Goal: Task Accomplishment & Management: Manage account settings

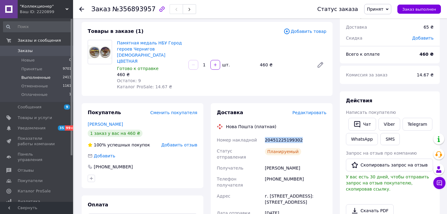
scroll to position [30, 0]
click at [35, 96] on span "Оплаченные" at bounding box center [34, 94] width 26 height 5
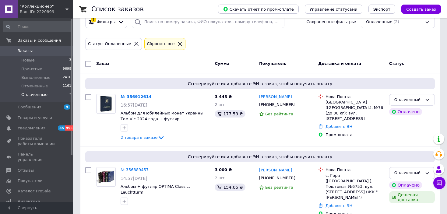
scroll to position [59, 0]
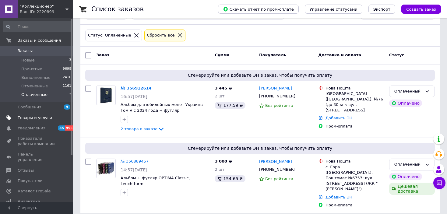
click at [36, 119] on span "Товары и услуги" at bounding box center [35, 117] width 34 height 5
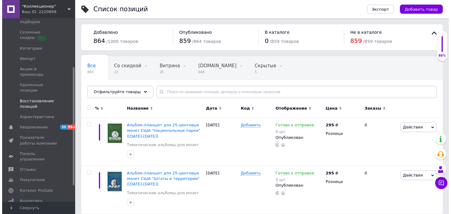
scroll to position [91, 0]
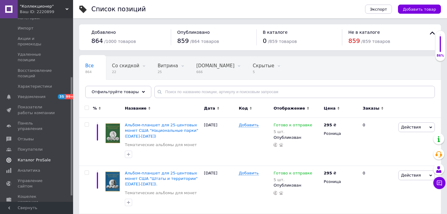
click at [39, 157] on span "Каталог ProSale" at bounding box center [34, 159] width 33 height 5
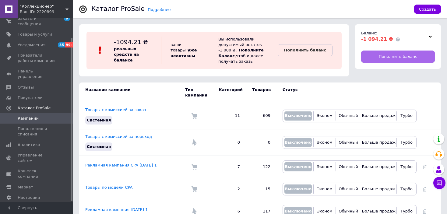
click at [398, 58] on span "Пополнить баланс" at bounding box center [398, 56] width 39 height 5
